Goal: Information Seeking & Learning: Learn about a topic

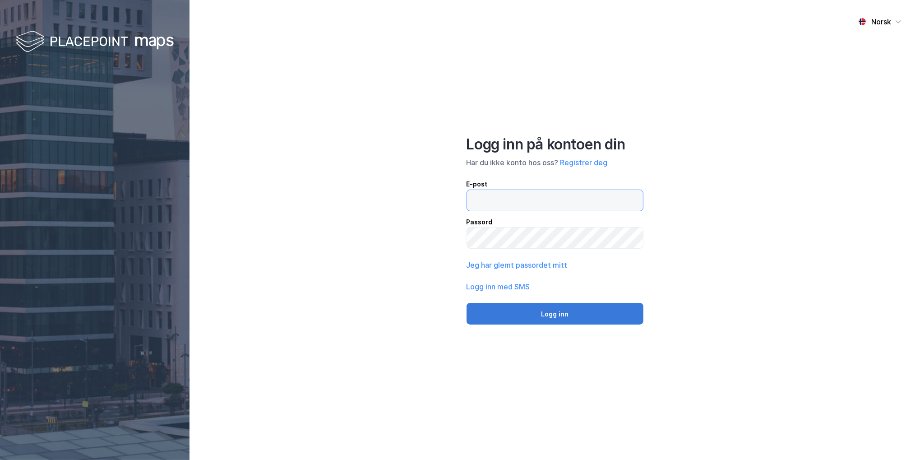
type input "[PERSON_NAME][EMAIL_ADDRESS][DOMAIN_NAME]"
click at [553, 319] on button "Logg inn" at bounding box center [554, 314] width 177 height 22
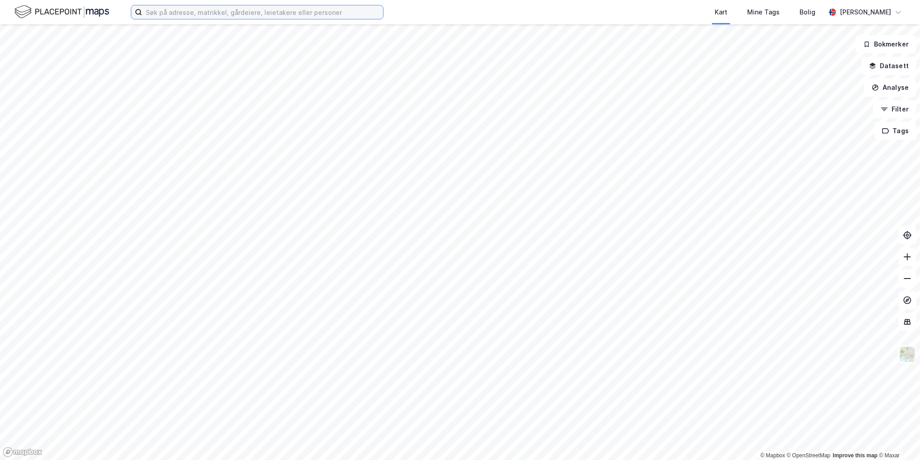
click at [202, 15] on input at bounding box center [262, 12] width 241 height 14
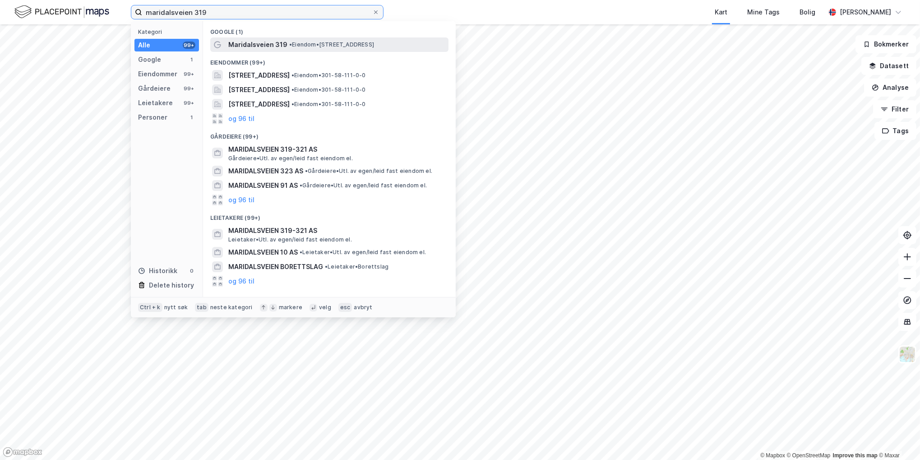
type input "maridalsveien 319"
click at [270, 48] on span "Maridalsveien 319" at bounding box center [257, 44] width 59 height 11
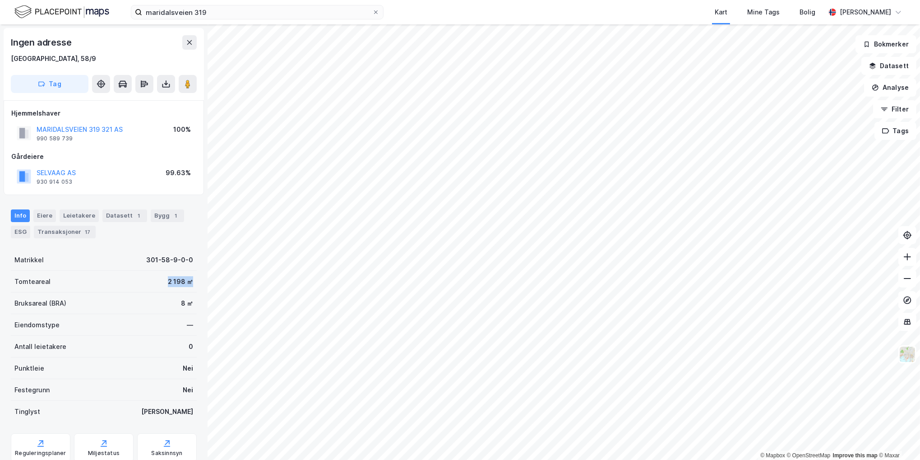
drag, startPoint x: 161, startPoint y: 280, endPoint x: 189, endPoint y: 281, distance: 28.0
click at [189, 281] on div "Tomteareal 2 198 ㎡" at bounding box center [104, 282] width 186 height 22
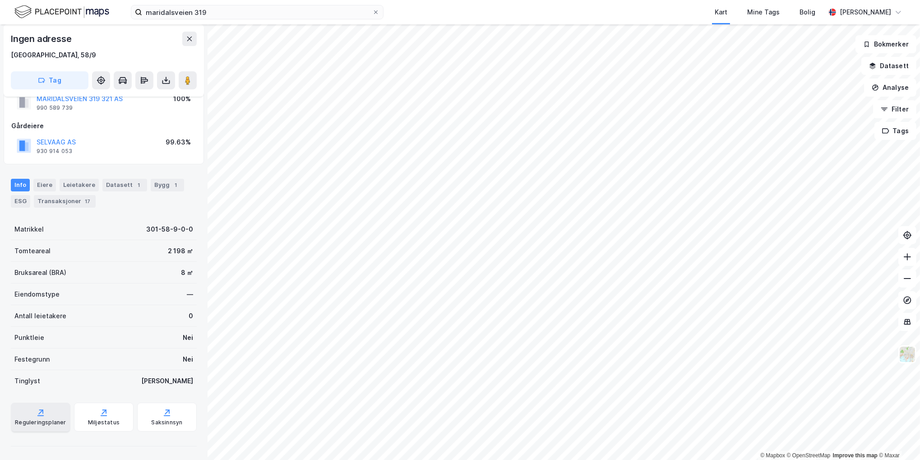
click at [42, 408] on icon at bounding box center [40, 412] width 9 height 9
